Goal: Information Seeking & Learning: Learn about a topic

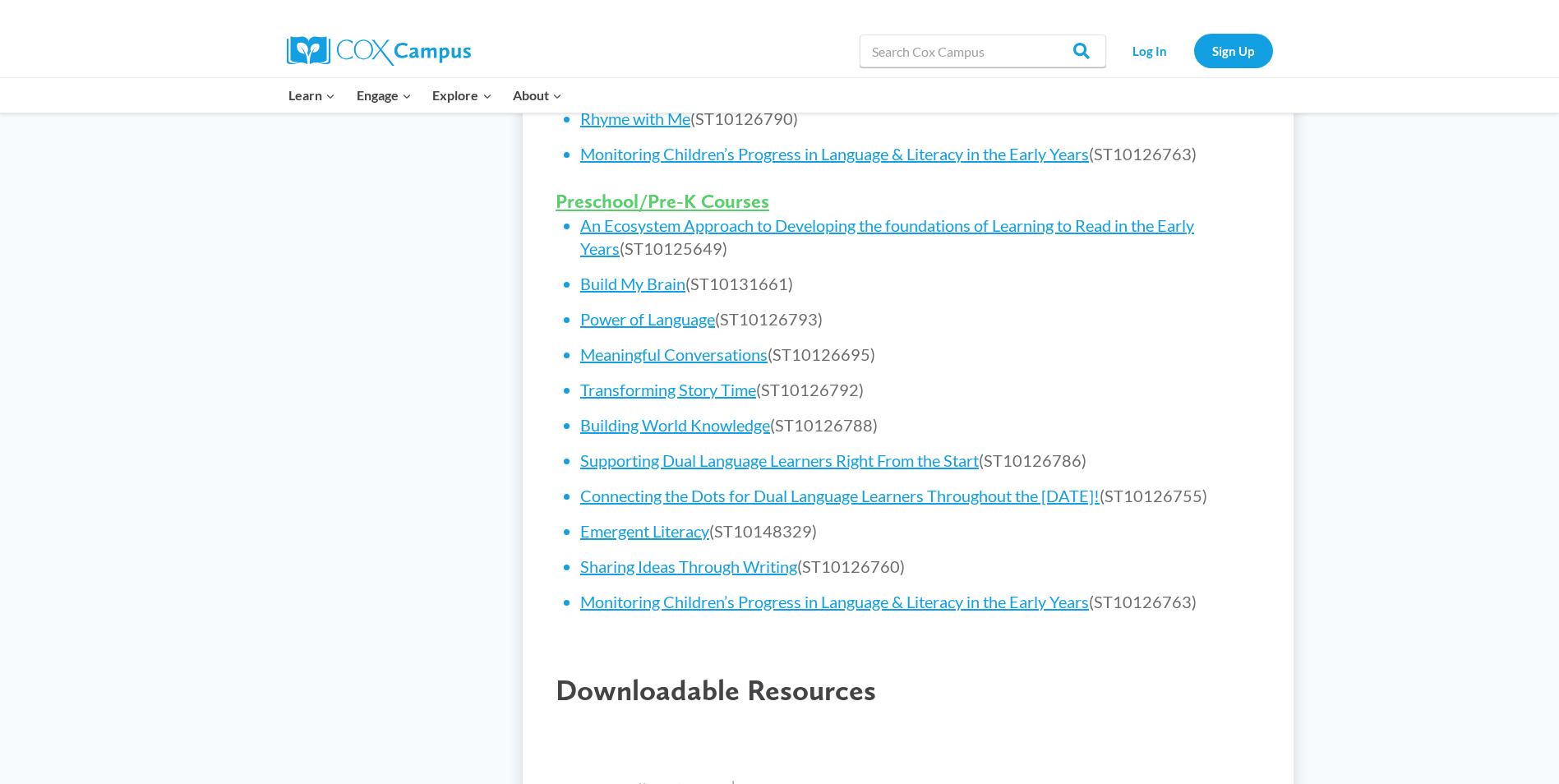
scroll to position [904, 0]
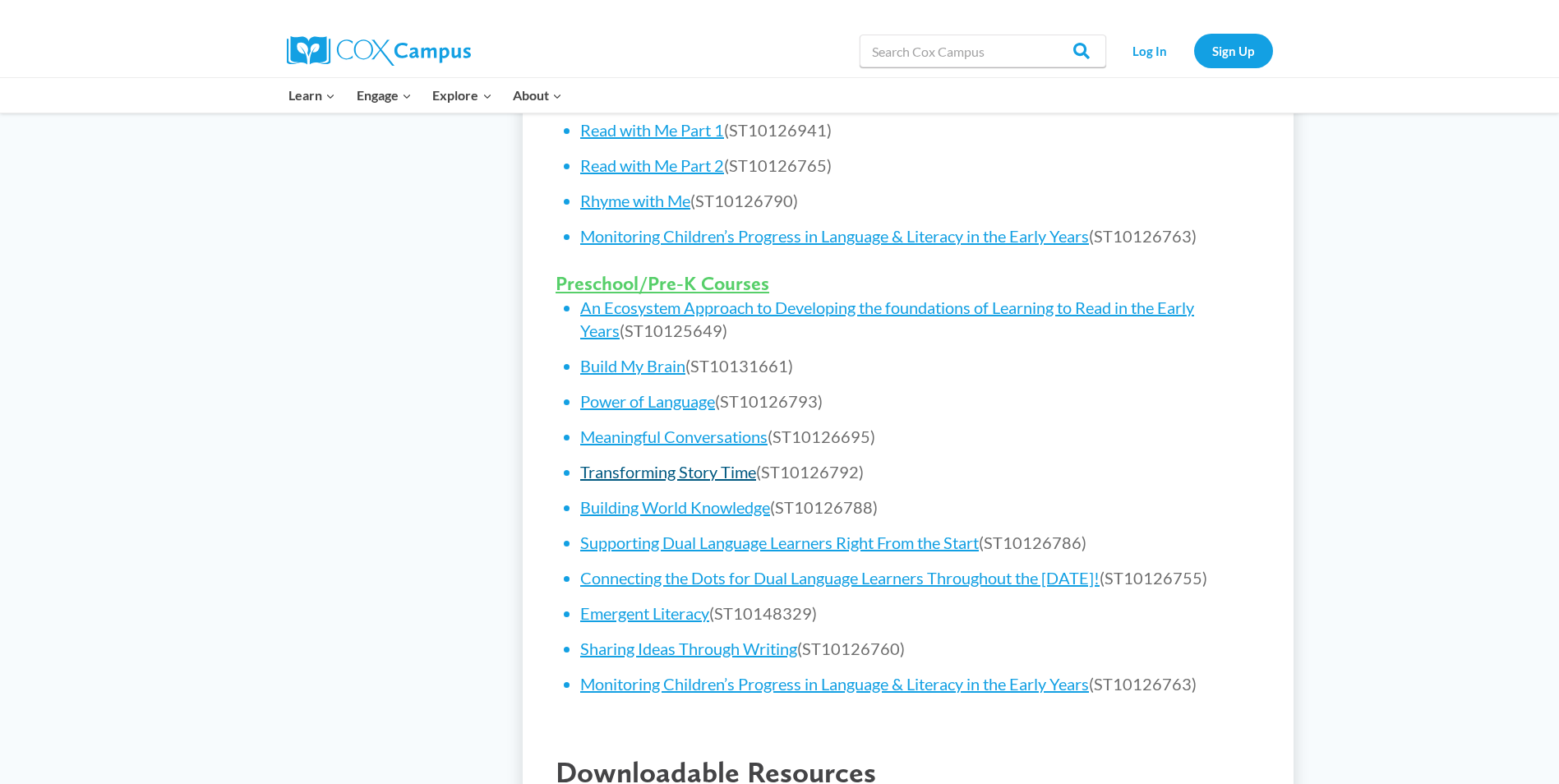
click at [724, 474] on link "Transforming Story Time" at bounding box center [668, 472] width 176 height 19
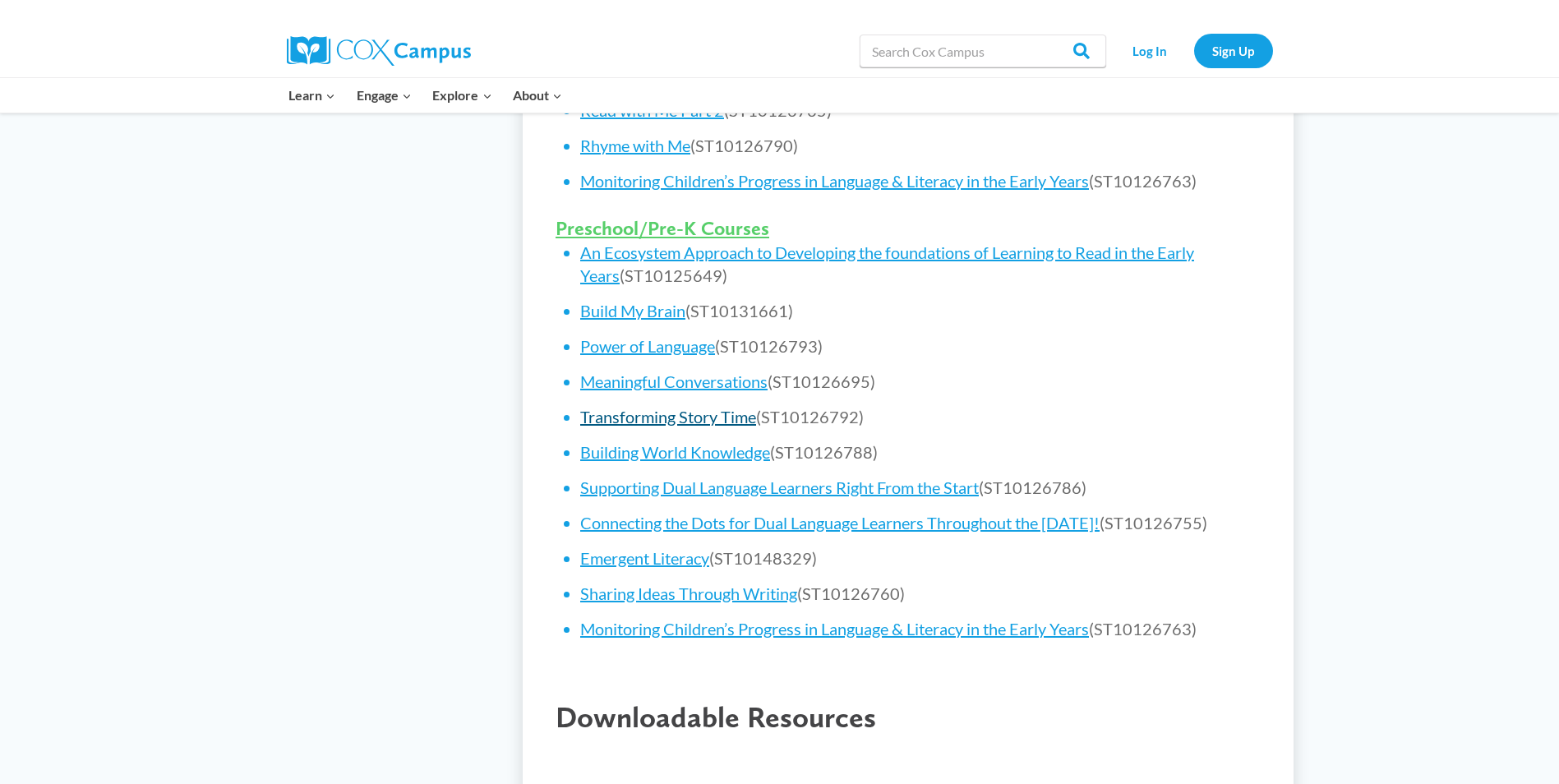
scroll to position [986, 0]
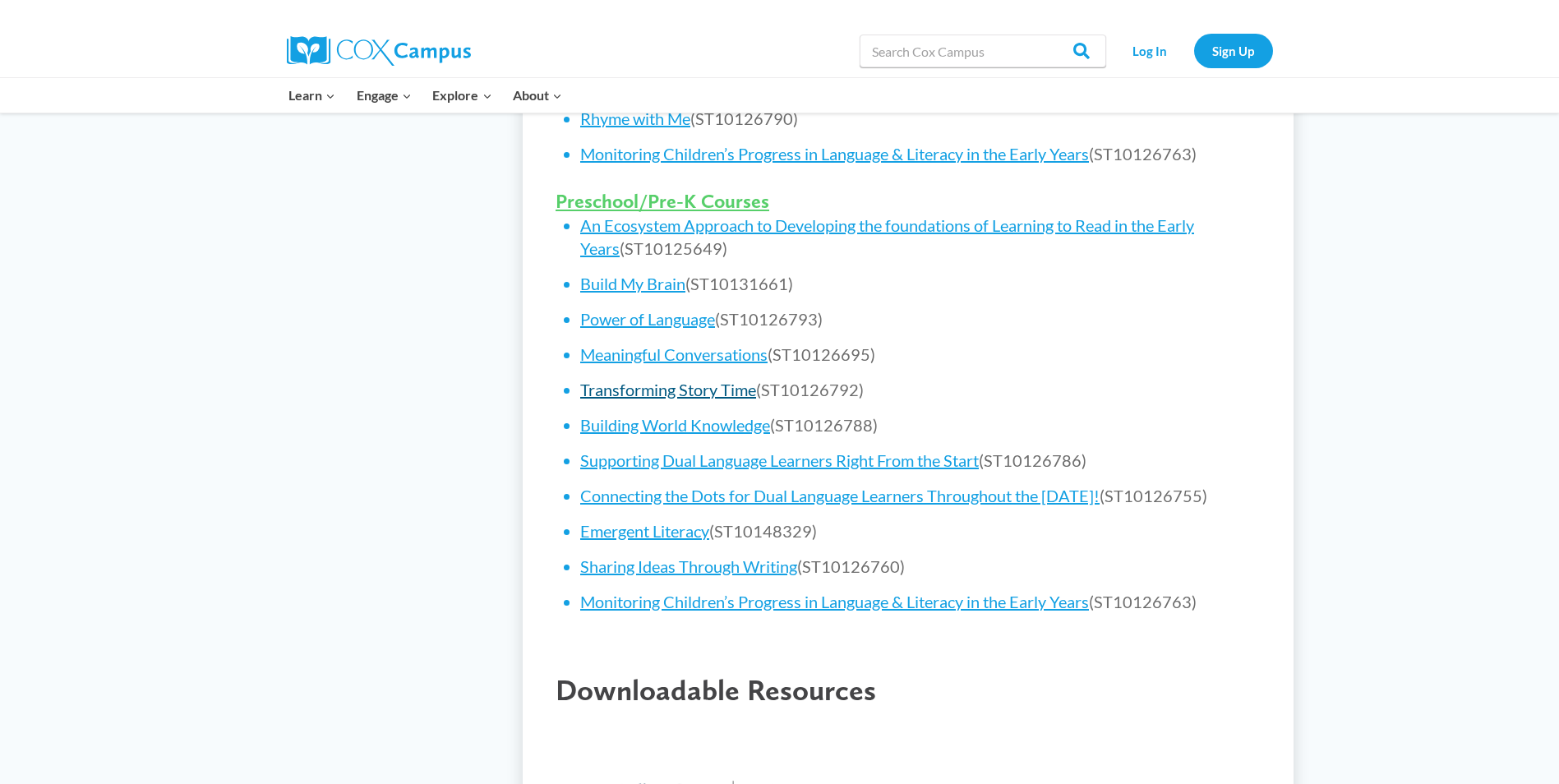
click at [716, 385] on link "Transforming Story Time" at bounding box center [668, 390] width 176 height 19
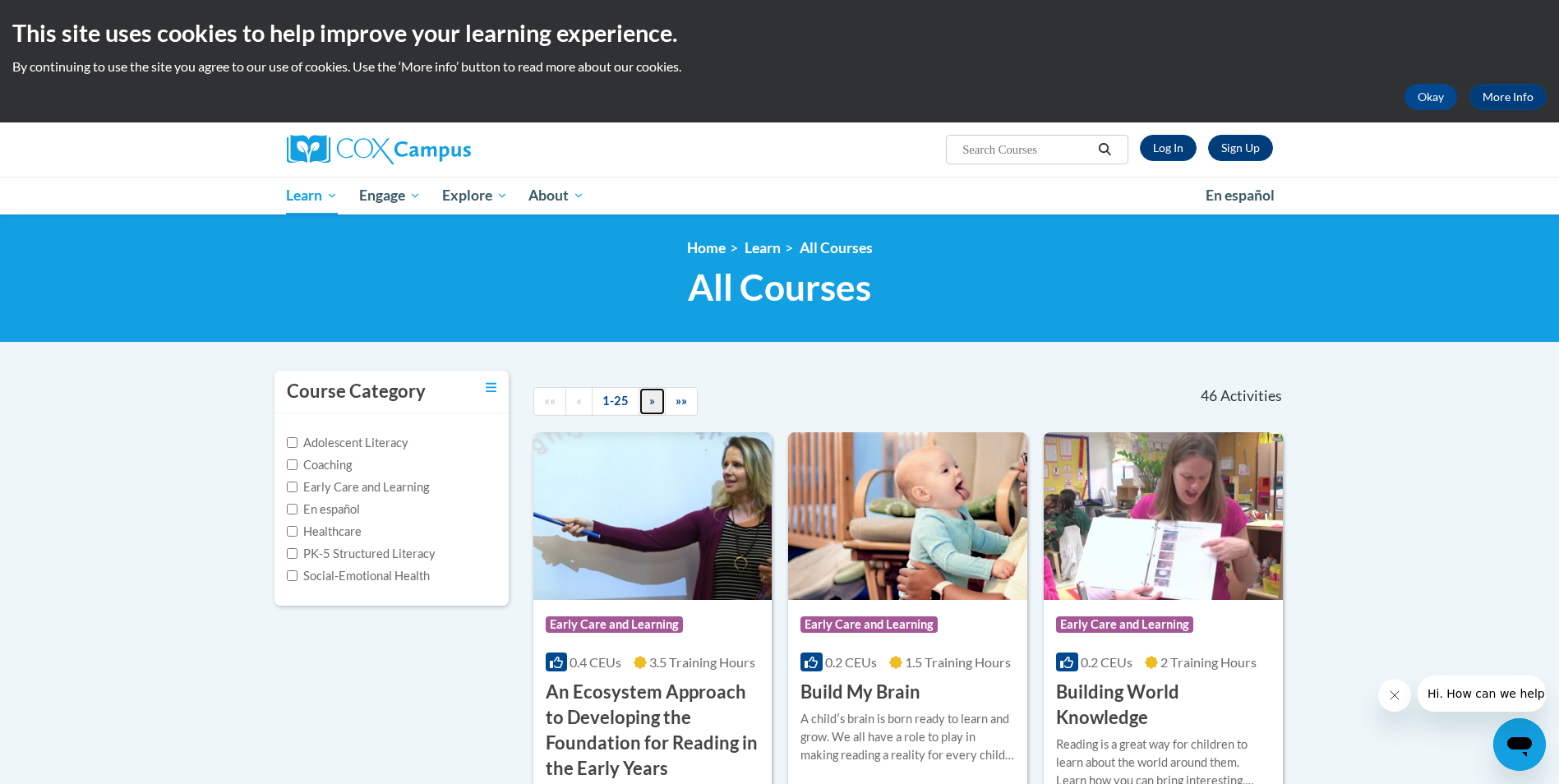
click at [659, 405] on link "»" at bounding box center [652, 401] width 27 height 29
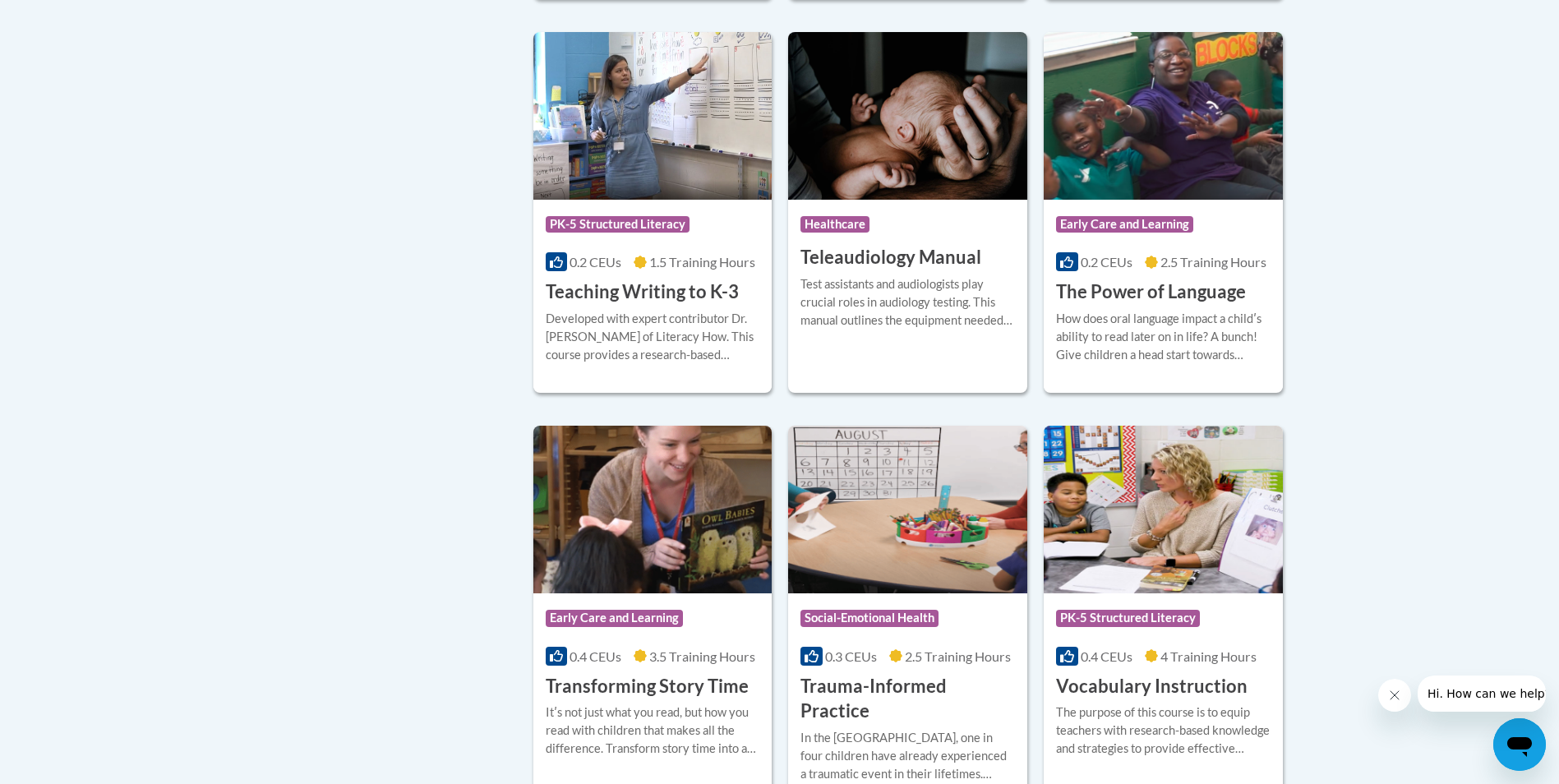
scroll to position [2629, 0]
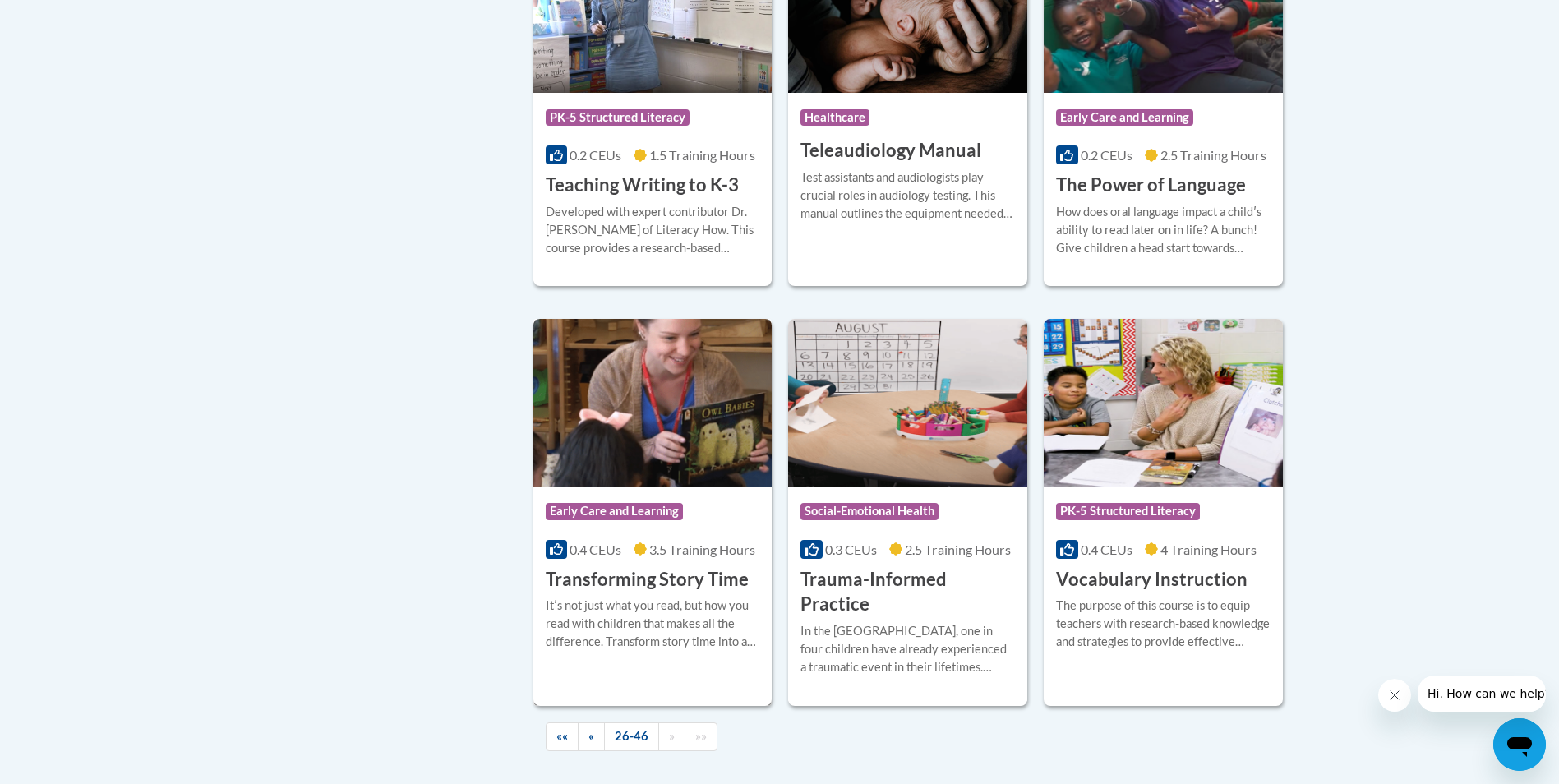
click at [665, 567] on h3 "Transforming Story Time" at bounding box center [647, 580] width 203 height 25
